Goal: Task Accomplishment & Management: Manage account settings

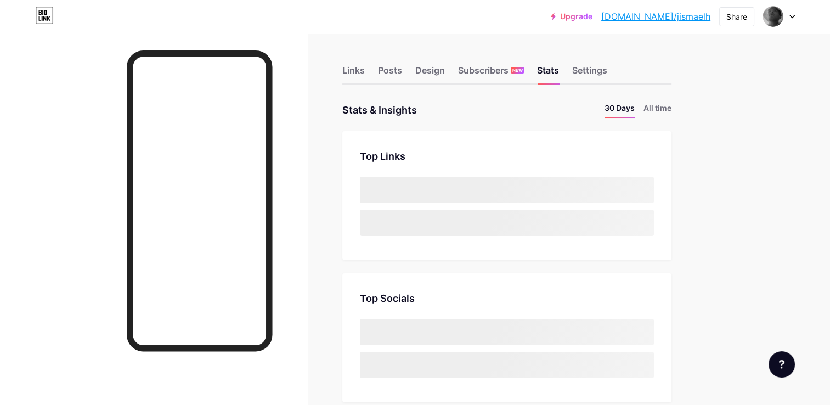
scroll to position [405, 830]
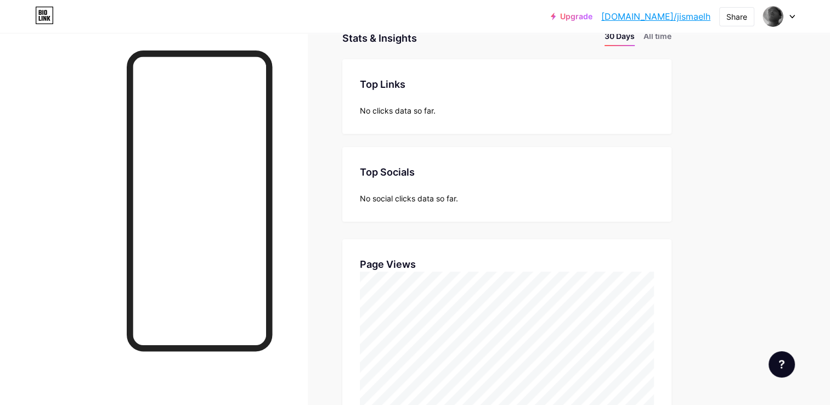
scroll to position [71, 0]
drag, startPoint x: 267, startPoint y: 208, endPoint x: 664, endPoint y: 286, distance: 403.8
click at [664, 286] on div "Page Views Page Views" at bounding box center [506, 338] width 329 height 197
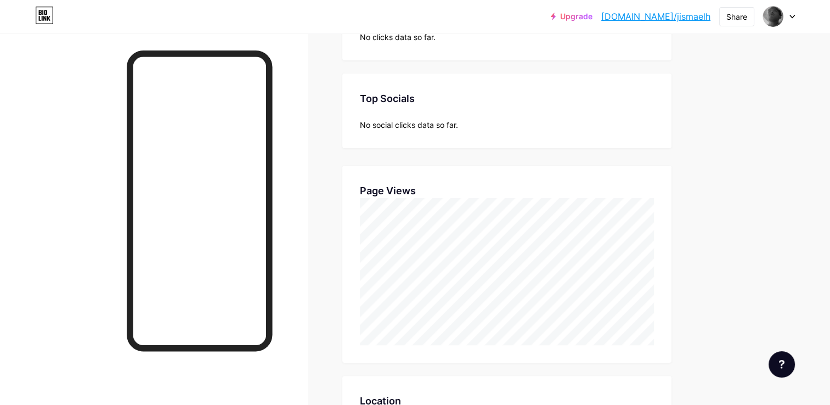
scroll to position [165, 0]
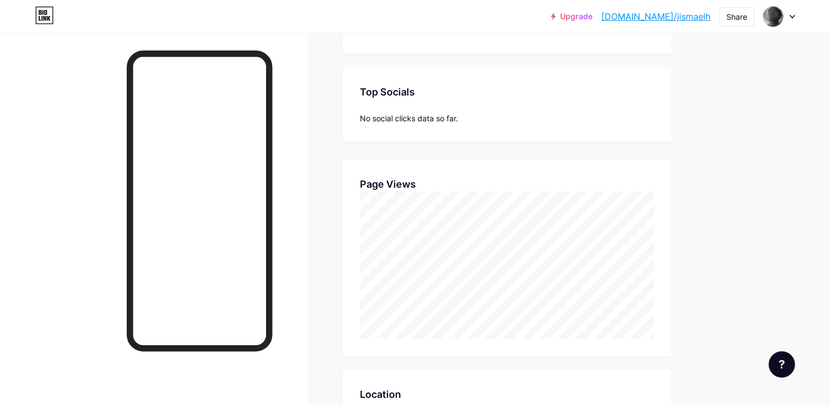
scroll to position [274, 0]
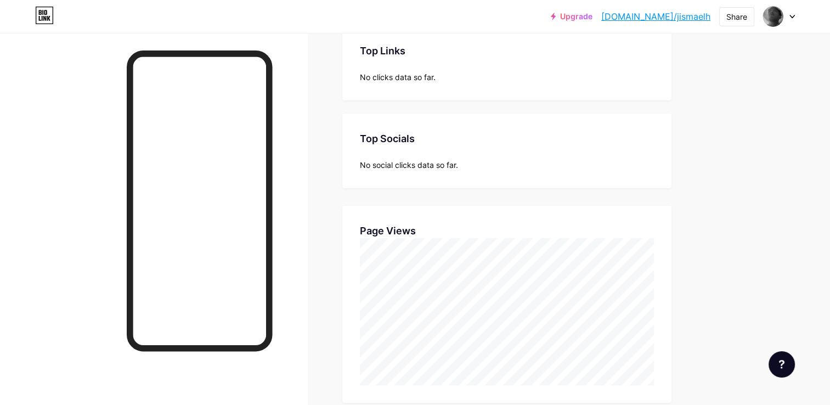
scroll to position [110, 0]
